Goal: Obtain resource: Download file/media

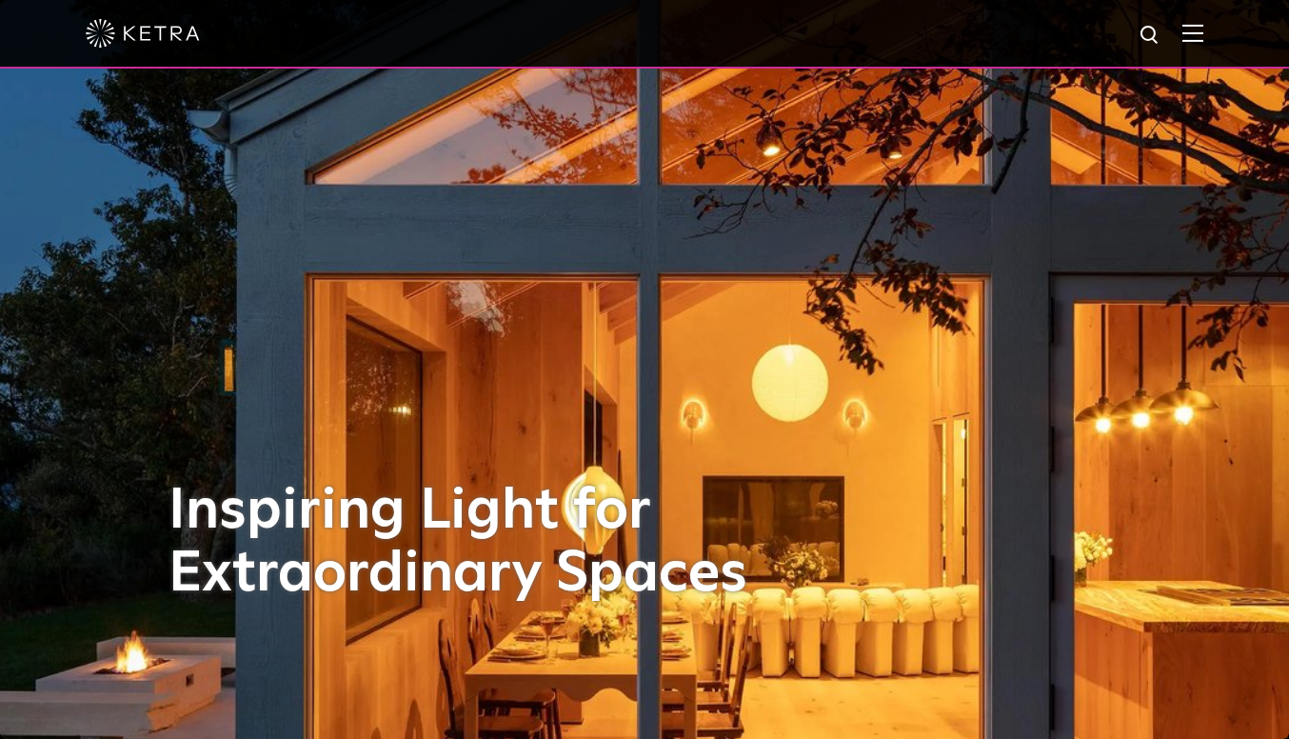
click at [1204, 31] on img at bounding box center [1193, 33] width 21 height 18
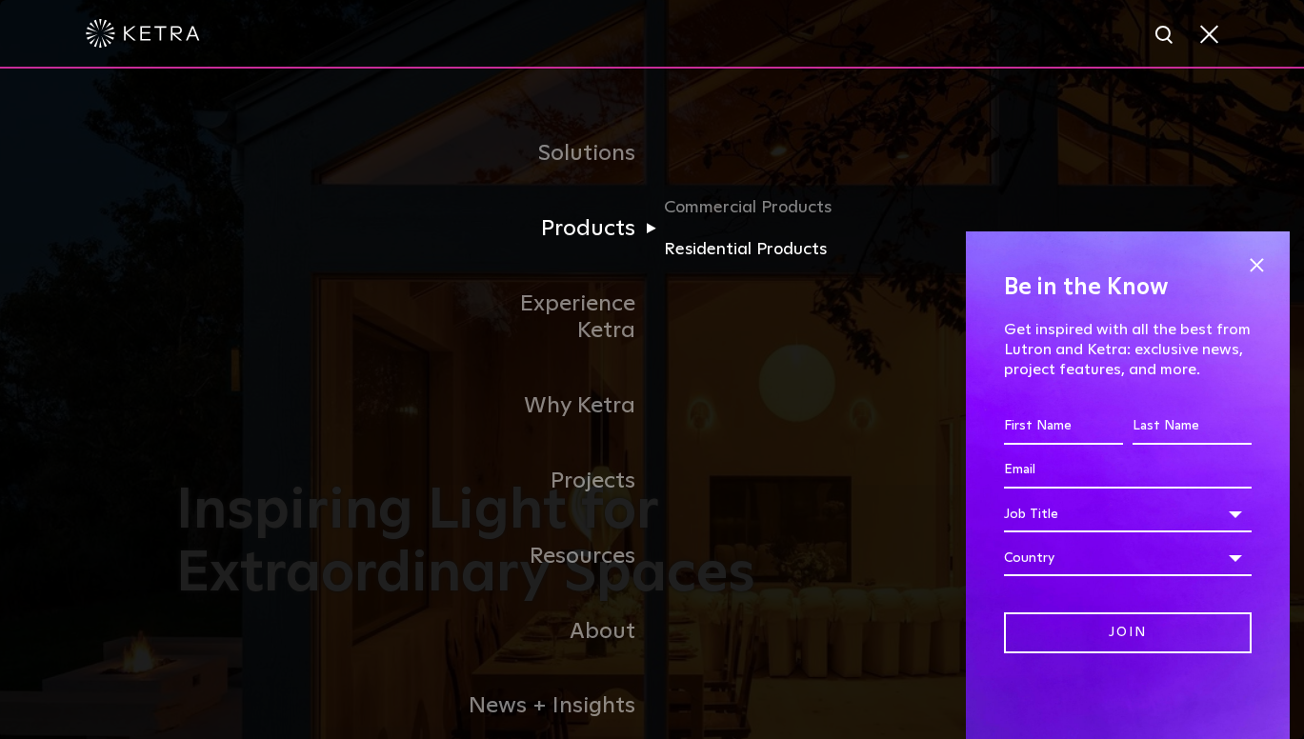
click at [716, 244] on link "Residential Products" at bounding box center [755, 250] width 183 height 28
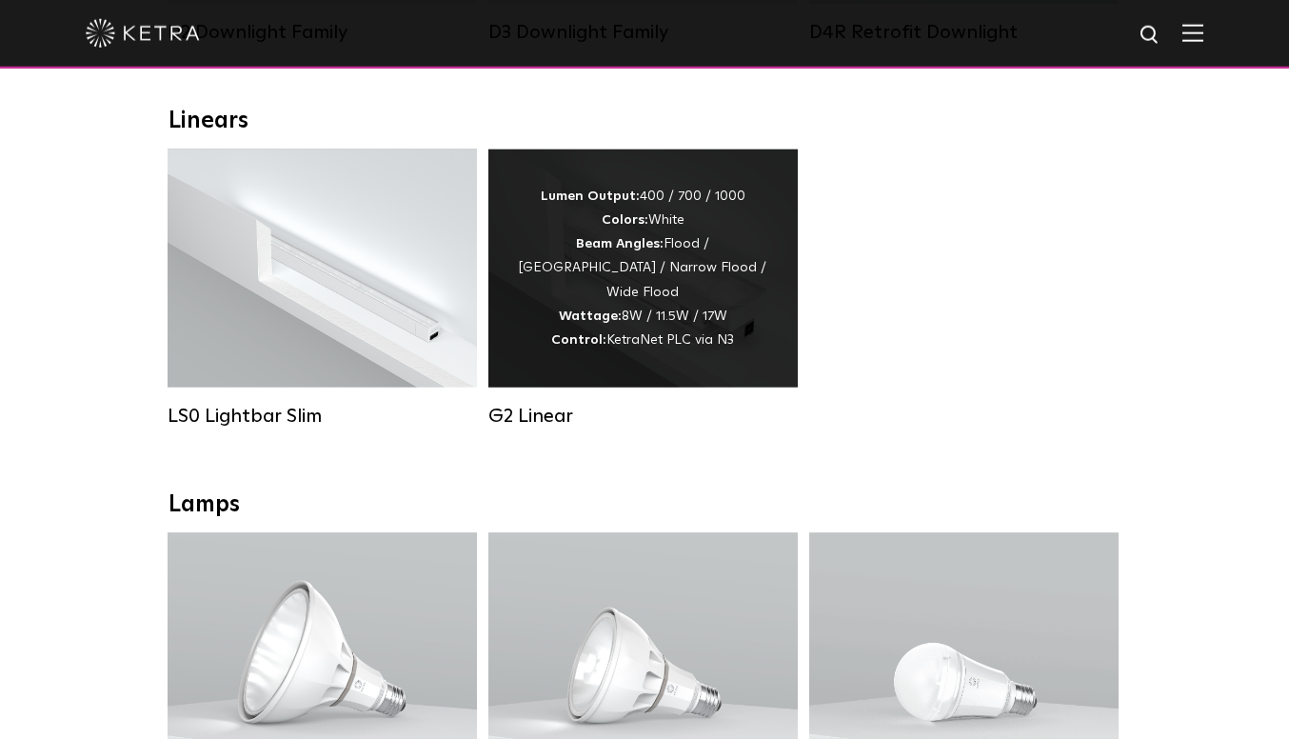
scroll to position [655, 0]
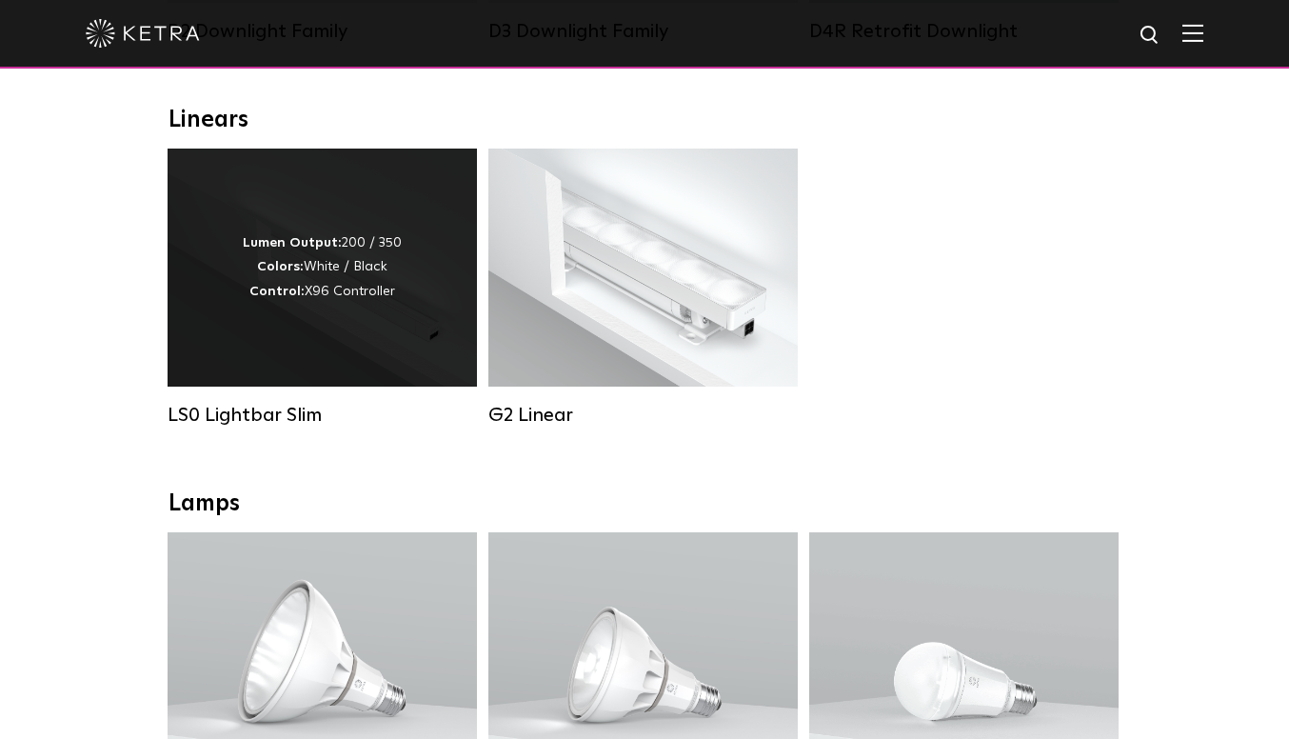
click at [336, 329] on div "Lumen Output: 200 / 350 Colors: White / Black Control: X96 Controller" at bounding box center [322, 268] width 309 height 238
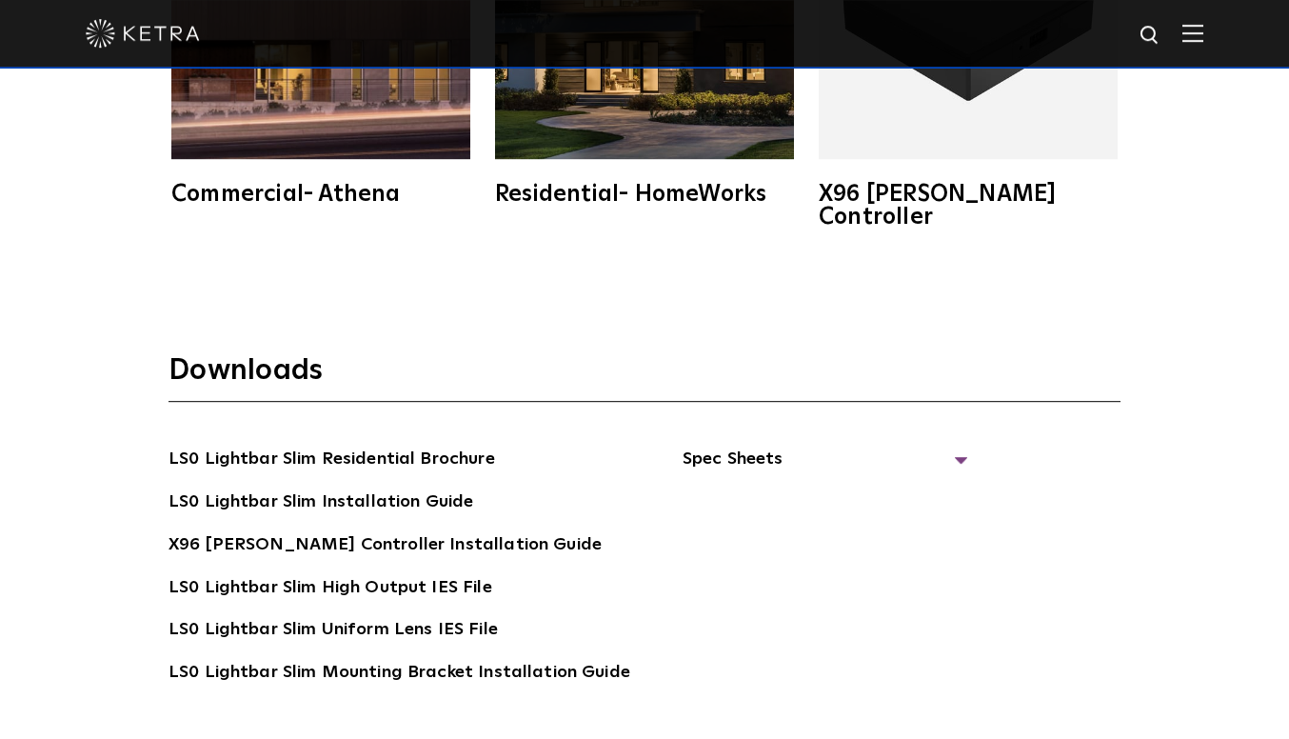
scroll to position [3337, 0]
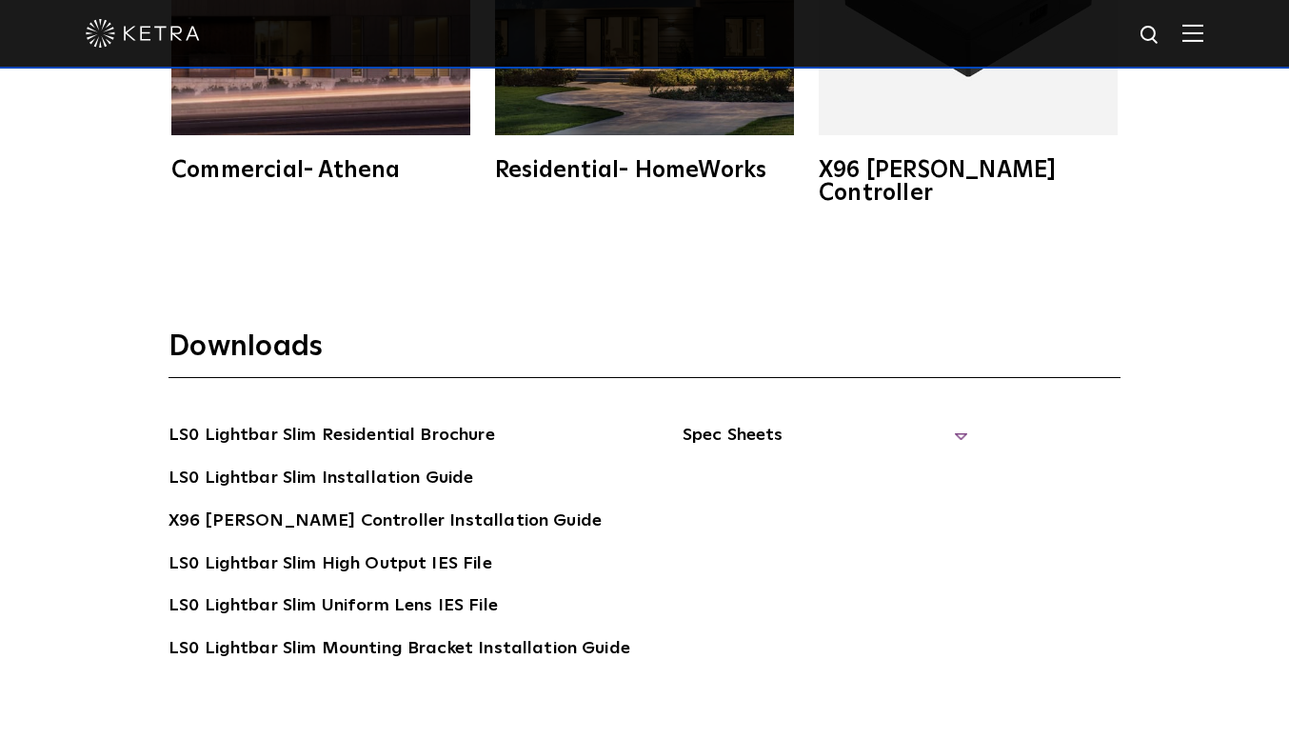
click at [764, 422] on span "Spec Sheets" at bounding box center [826, 443] width 286 height 42
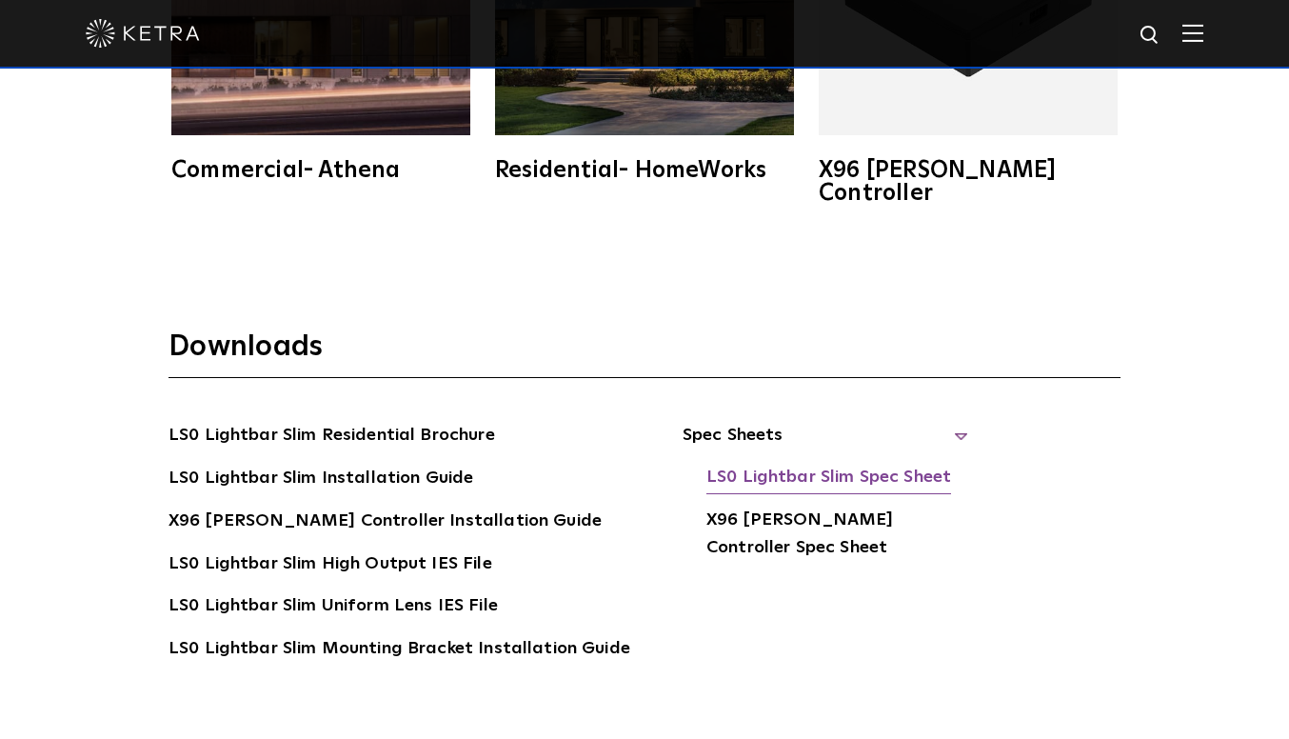
click at [781, 464] on link "LS0 Lightbar Slim Spec Sheet" at bounding box center [829, 479] width 245 height 30
